Goal: Check status: Check status

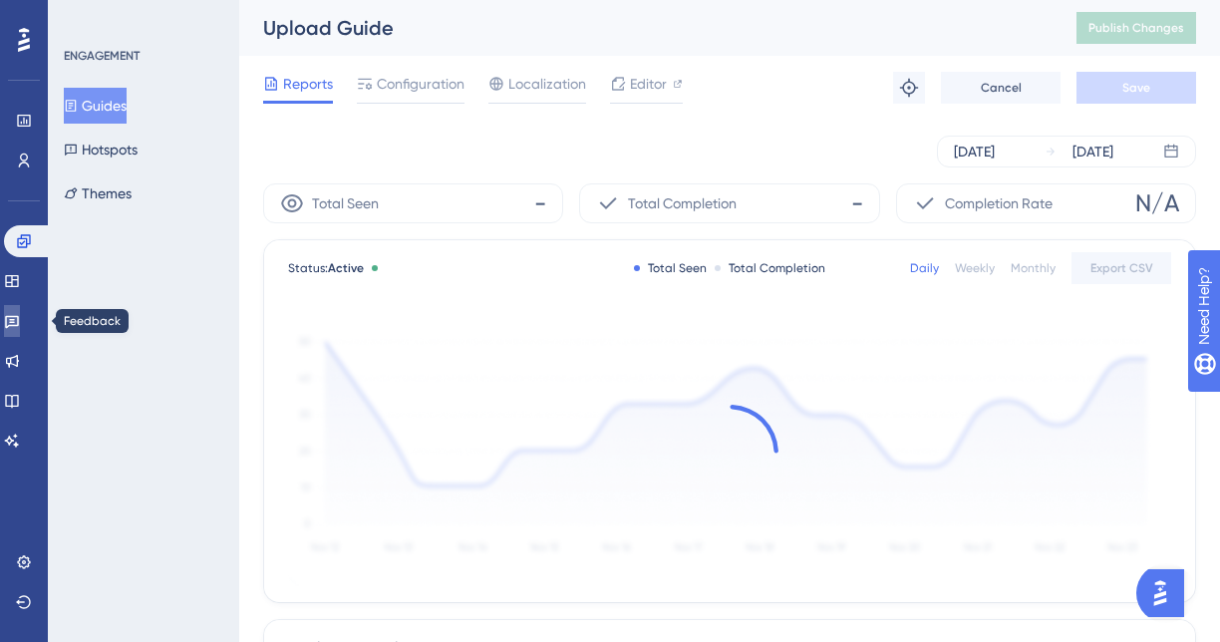
click at [19, 319] on icon at bounding box center [12, 322] width 14 height 13
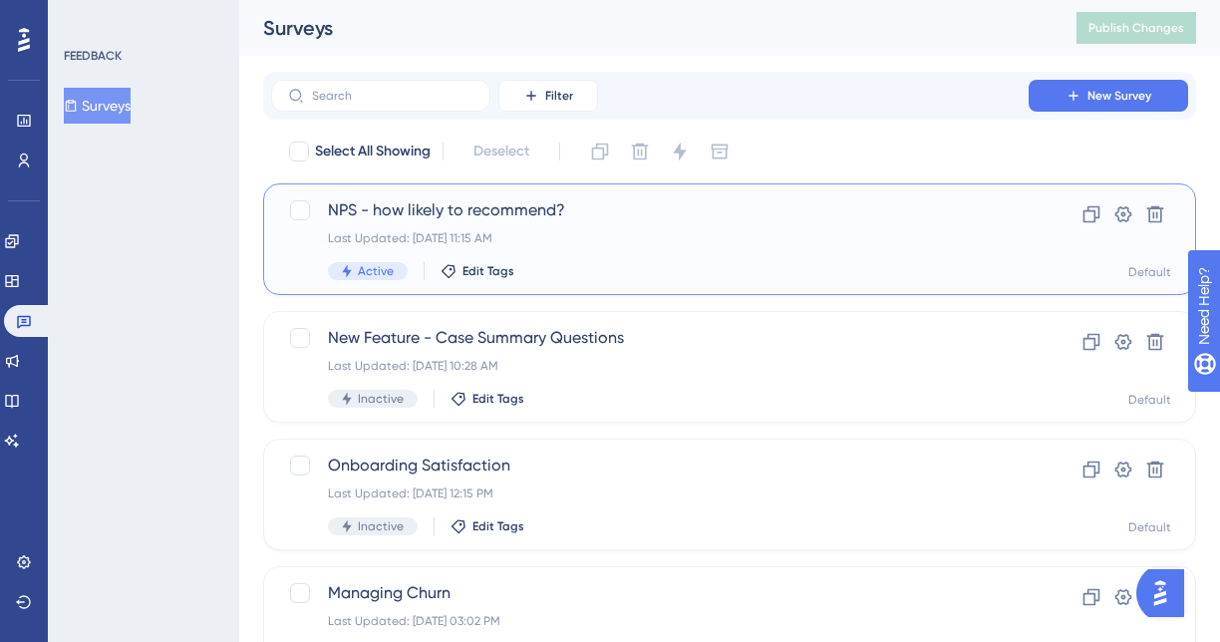
click at [694, 236] on div "Last Updated: [DATE] 11:15 AM" at bounding box center [650, 238] width 644 height 16
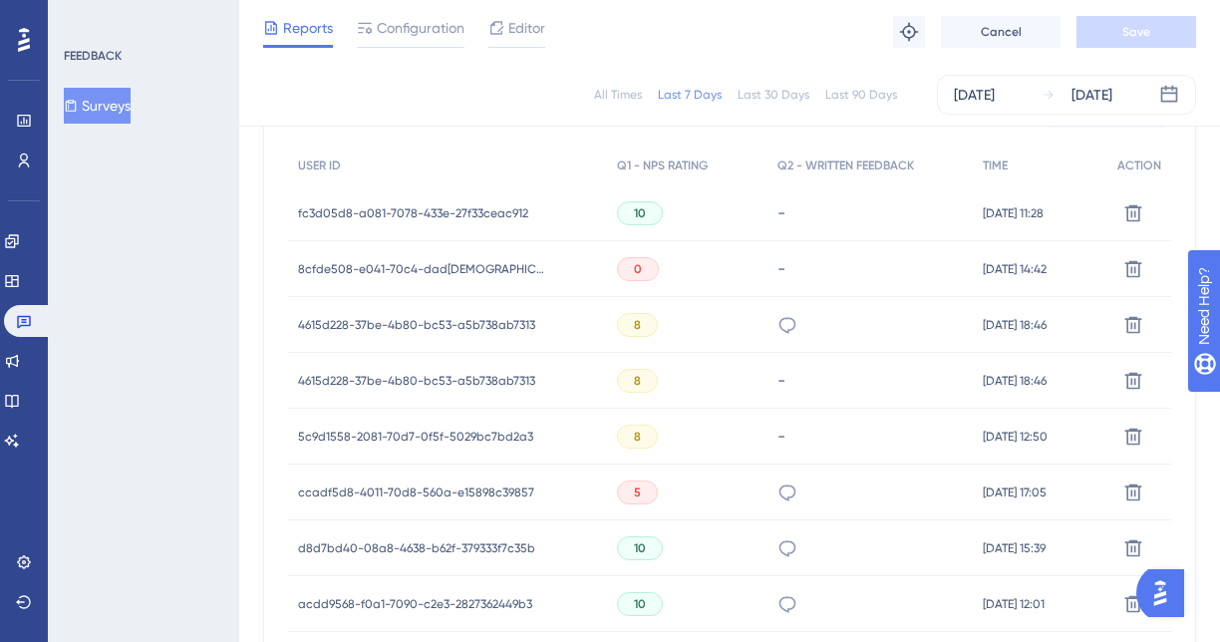
scroll to position [628, 0]
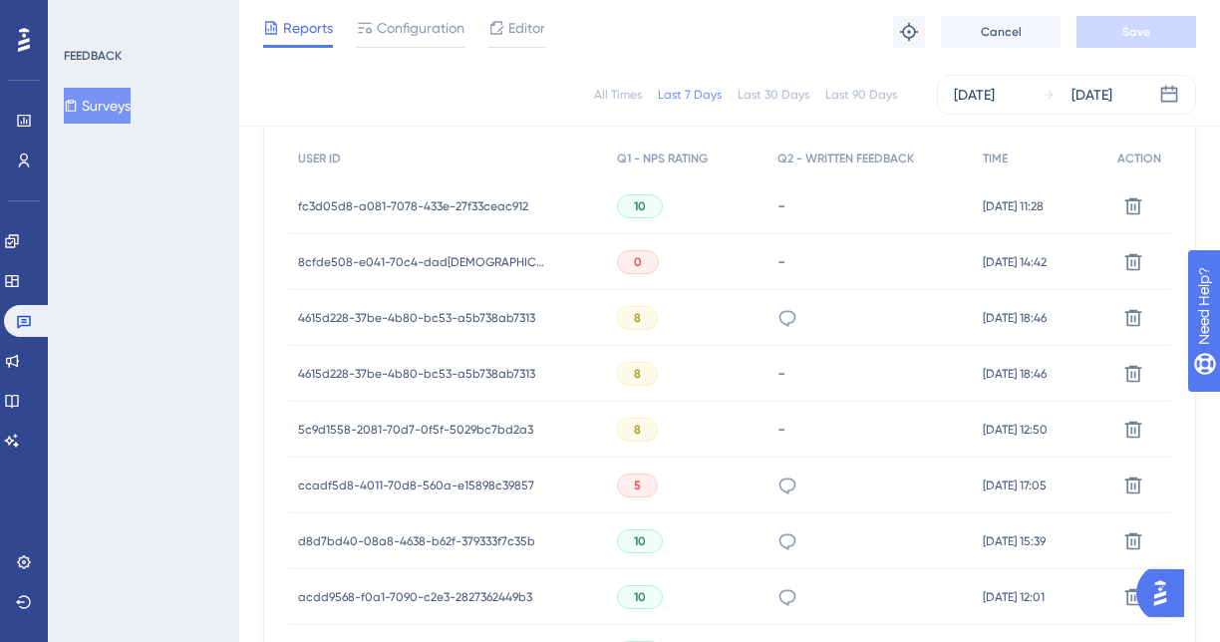
click at [338, 209] on span "fc3d05d8-a081-7078-433e-27f33ceac912" at bounding box center [413, 206] width 230 height 16
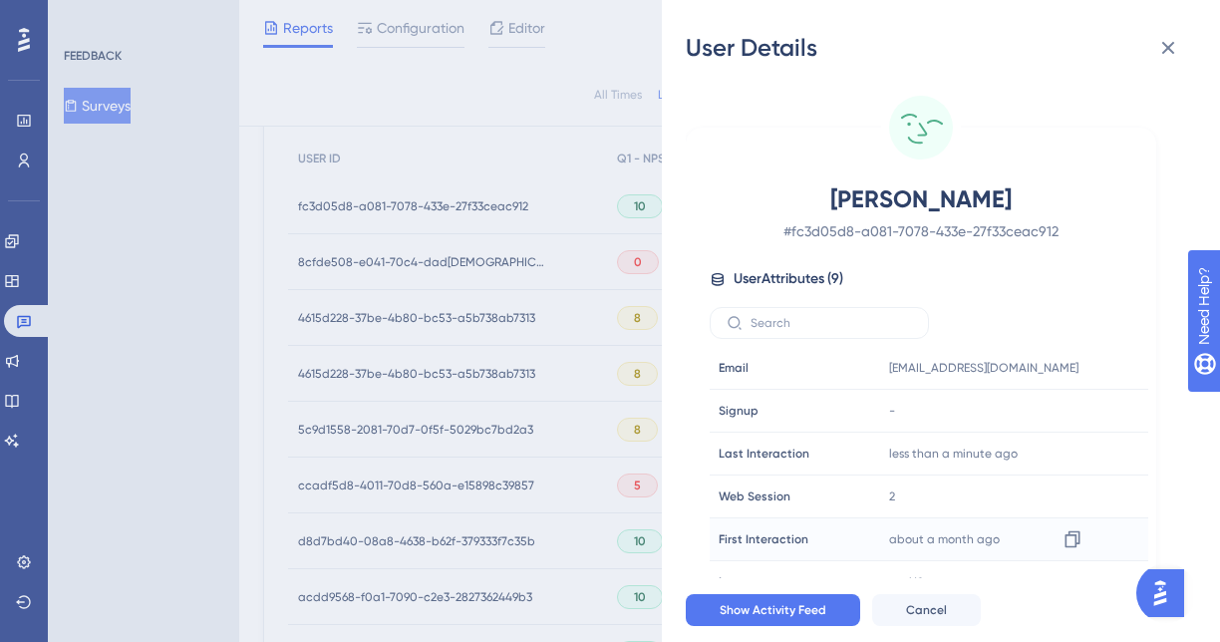
scroll to position [93, 0]
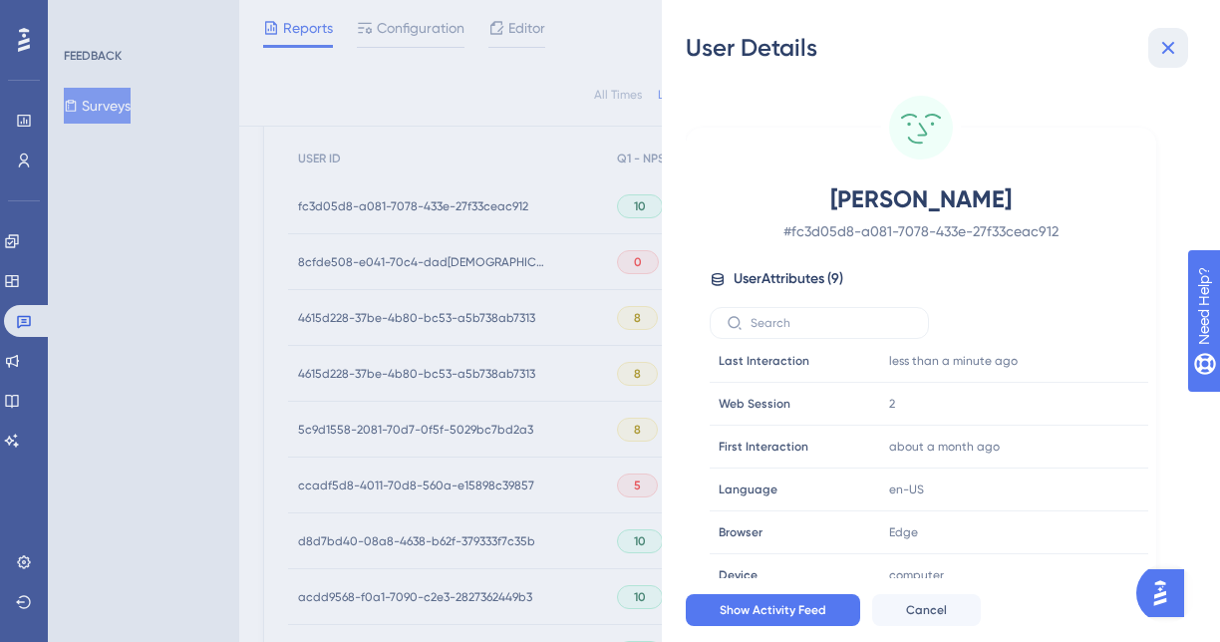
click at [1169, 54] on icon at bounding box center [1168, 48] width 24 height 24
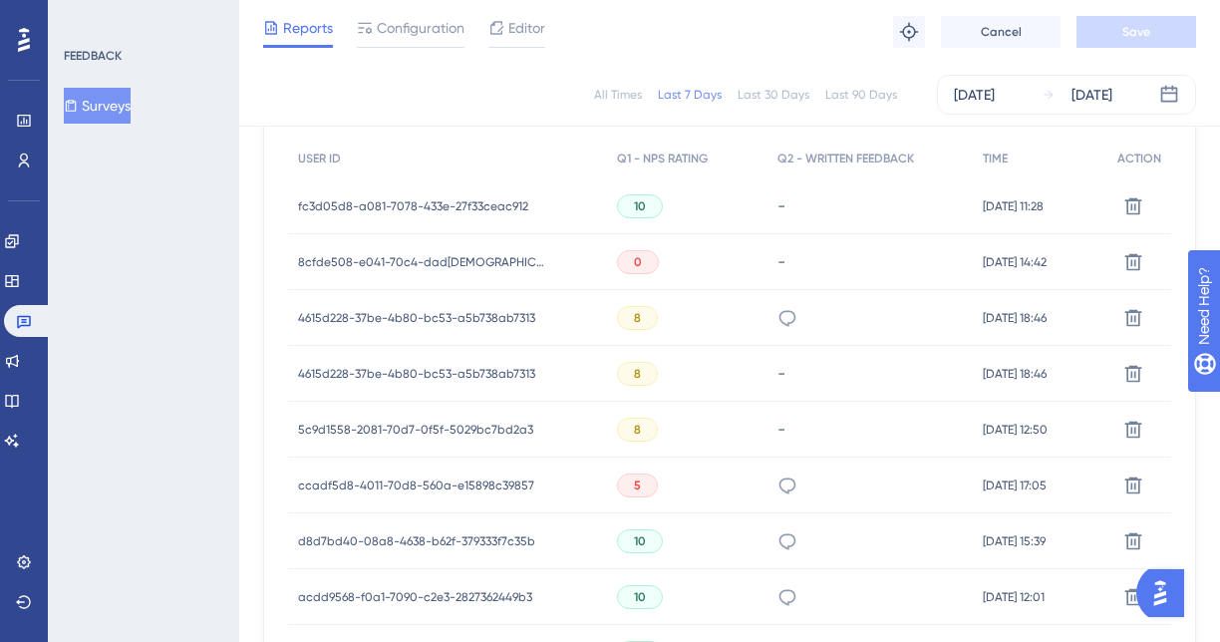
click at [398, 480] on span "ccadf5d8-4011-70d8-560a-e15898c39857" at bounding box center [416, 485] width 236 height 16
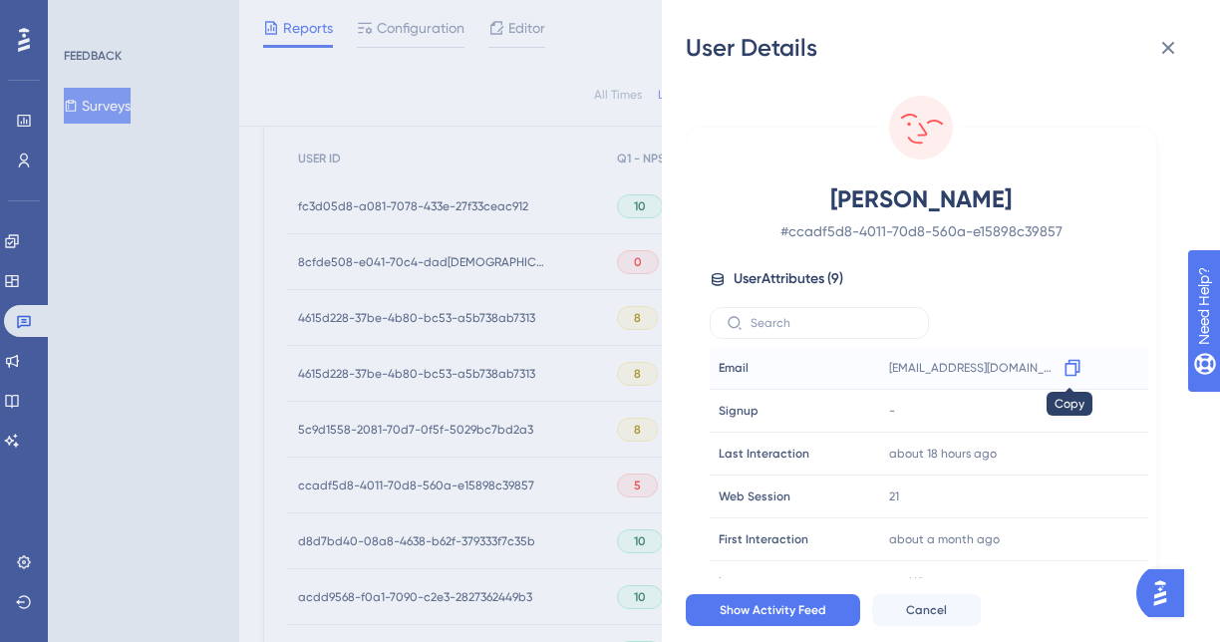
click at [1079, 372] on div at bounding box center [1072, 368] width 32 height 32
click at [1070, 369] on icon at bounding box center [1072, 368] width 20 height 20
